Goal: Task Accomplishment & Management: Use online tool/utility

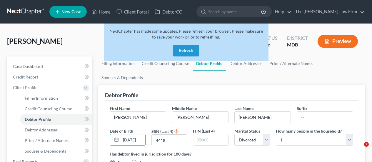
select select "3"
select select "0"
click at [189, 50] on button "Refresh" at bounding box center [186, 51] width 26 height 12
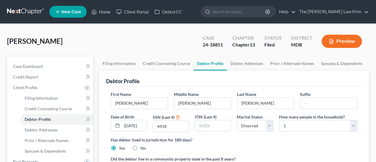
select select "3"
select select "0"
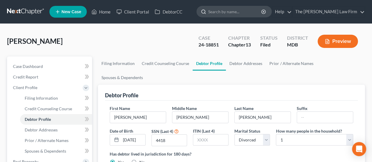
click at [227, 13] on input "search" at bounding box center [235, 11] width 54 height 11
click at [106, 11] on link "Home" at bounding box center [101, 11] width 25 height 11
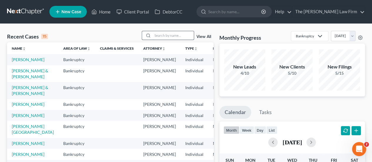
click at [175, 35] on input "search" at bounding box center [173, 35] width 41 height 9
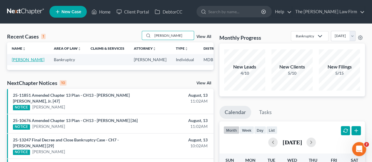
type input "simmons"
click at [19, 61] on link "Simmons, Angela" at bounding box center [28, 59] width 33 height 5
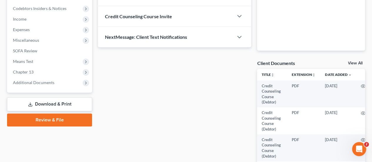
scroll to position [179, 0]
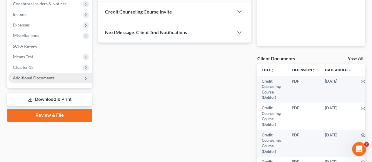
click at [43, 79] on span "Additional Documents" at bounding box center [33, 77] width 41 height 5
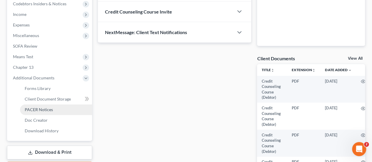
click at [39, 109] on span "PACER Notices" at bounding box center [39, 109] width 28 height 5
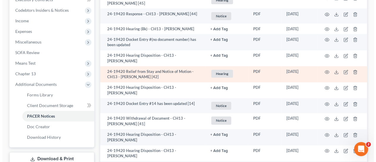
scroll to position [173, 0]
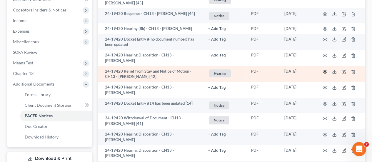
click at [324, 72] on icon "button" at bounding box center [325, 71] width 5 height 5
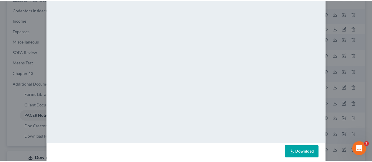
scroll to position [0, 0]
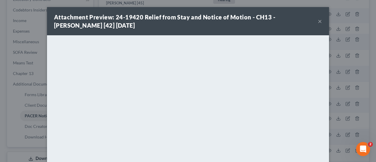
click at [318, 24] on button "×" at bounding box center [320, 21] width 4 height 7
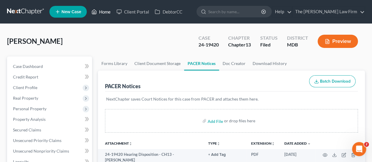
click at [106, 11] on link "Home" at bounding box center [101, 11] width 25 height 11
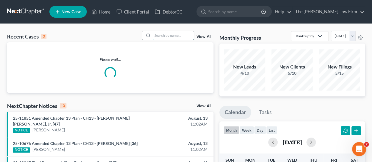
click at [164, 35] on input "search" at bounding box center [173, 35] width 41 height 9
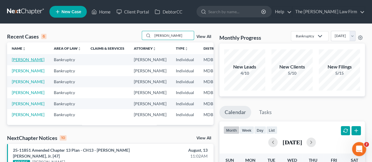
type input "brooks"
click at [17, 60] on link "Brooks, John" at bounding box center [28, 59] width 33 height 5
select select "4"
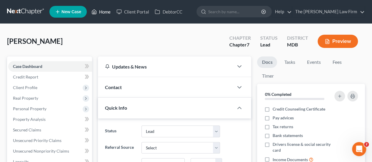
click at [106, 12] on link "Home" at bounding box center [101, 11] width 25 height 11
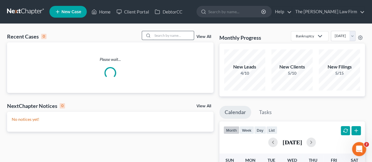
click at [178, 34] on input "search" at bounding box center [173, 35] width 41 height 9
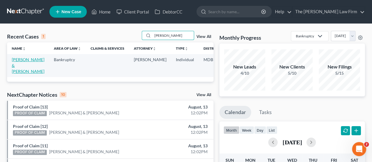
type input "pusey"
click at [19, 61] on link "Pusey, Joette & John" at bounding box center [28, 65] width 33 height 17
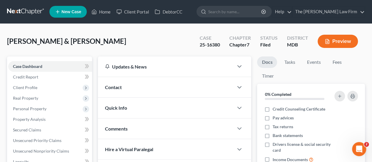
scroll to position [89, 0]
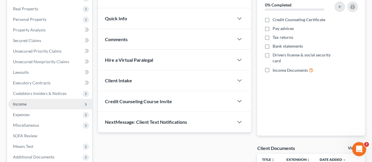
click at [21, 103] on span "Income" at bounding box center [20, 103] width 14 height 5
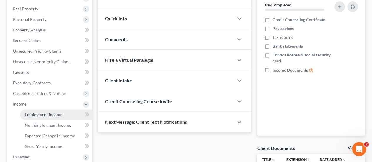
click at [35, 114] on span "Employment Income" at bounding box center [44, 114] width 38 height 5
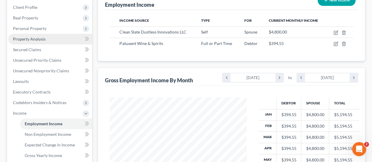
scroll to position [47, 0]
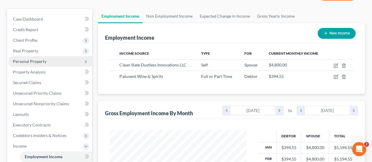
click at [26, 63] on span "Personal Property" at bounding box center [30, 61] width 34 height 5
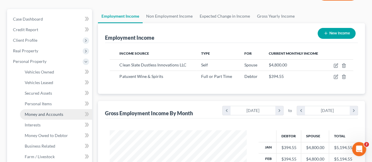
click at [35, 112] on span "Money and Accounts" at bounding box center [44, 114] width 39 height 5
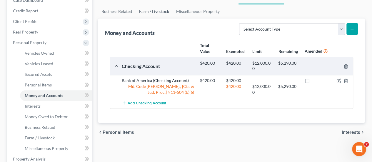
scroll to position [66, 0]
